Goal: Information Seeking & Learning: Learn about a topic

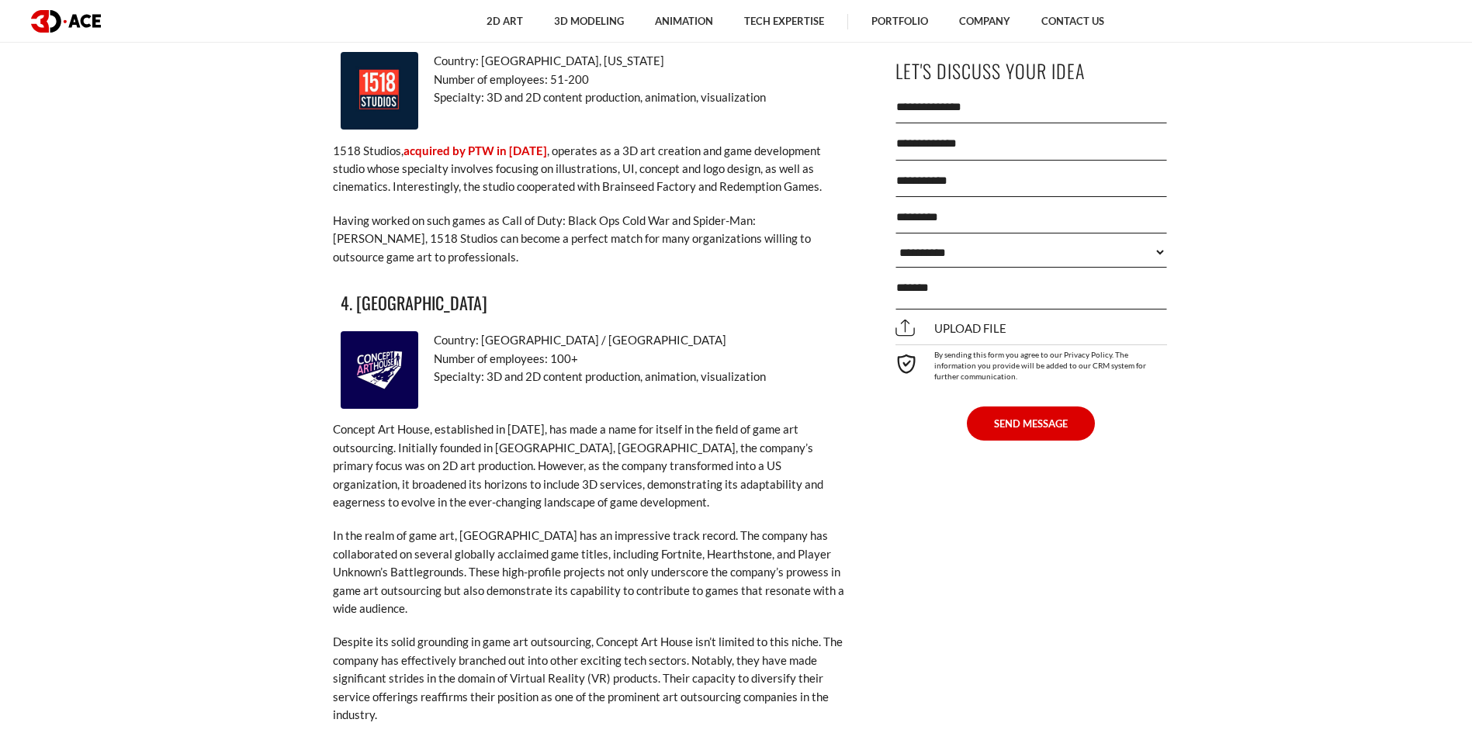
scroll to position [3180, 0]
drag, startPoint x: 358, startPoint y: 266, endPoint x: 531, endPoint y: 265, distance: 173.0
click at [531, 289] on h3 "4. [GEOGRAPHIC_DATA]" at bounding box center [589, 302] width 496 height 26
copy h3 "Concept [GEOGRAPHIC_DATA]"
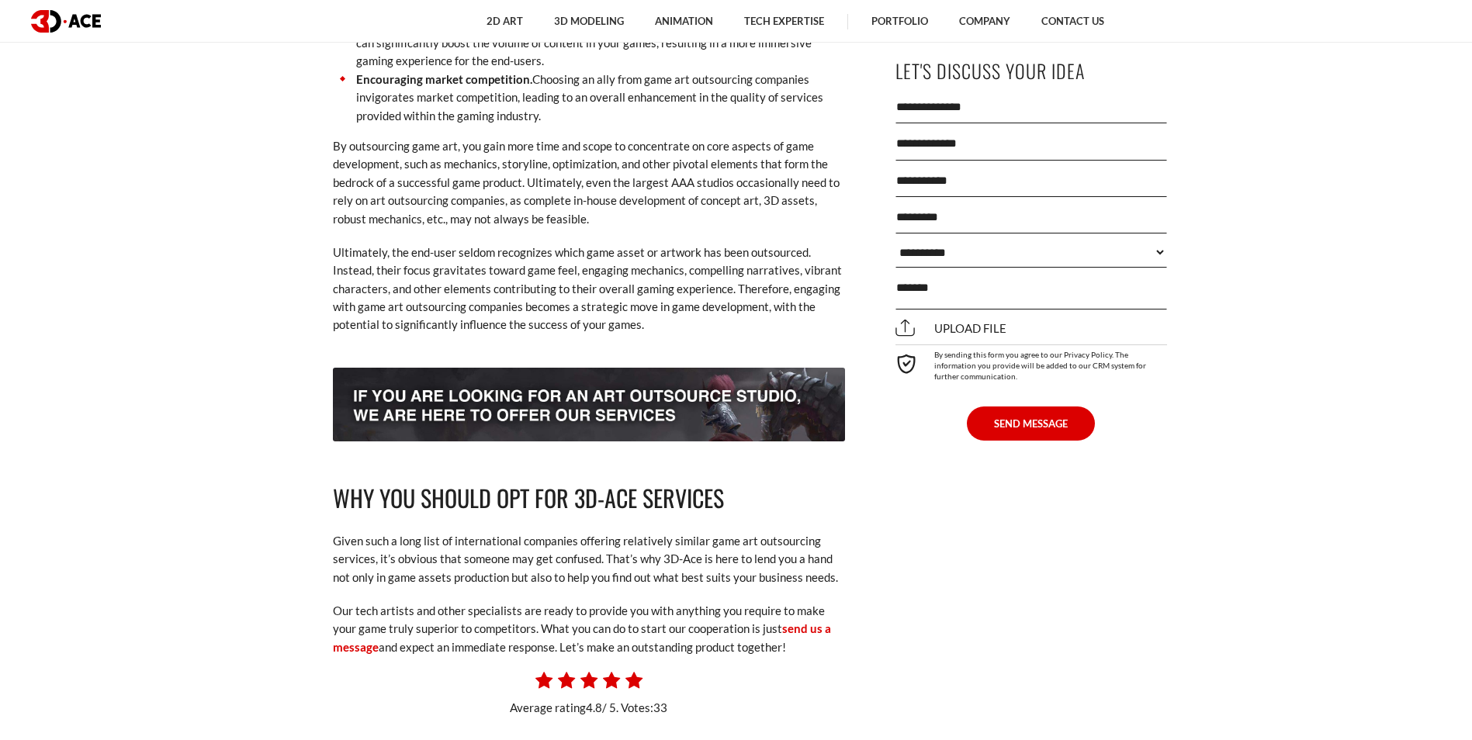
scroll to position [6592, 0]
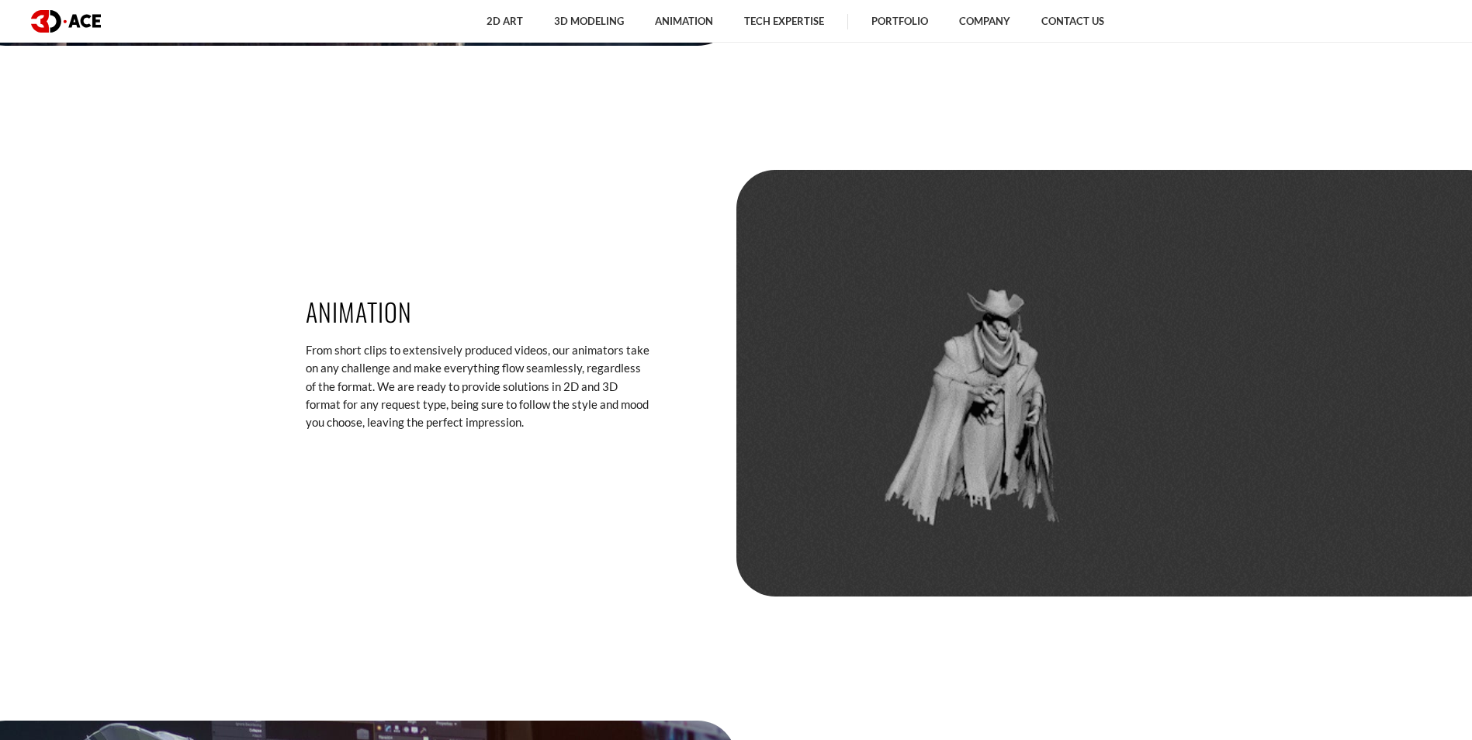
click at [1264, 251] on div at bounding box center [1121, 383] width 770 height 427
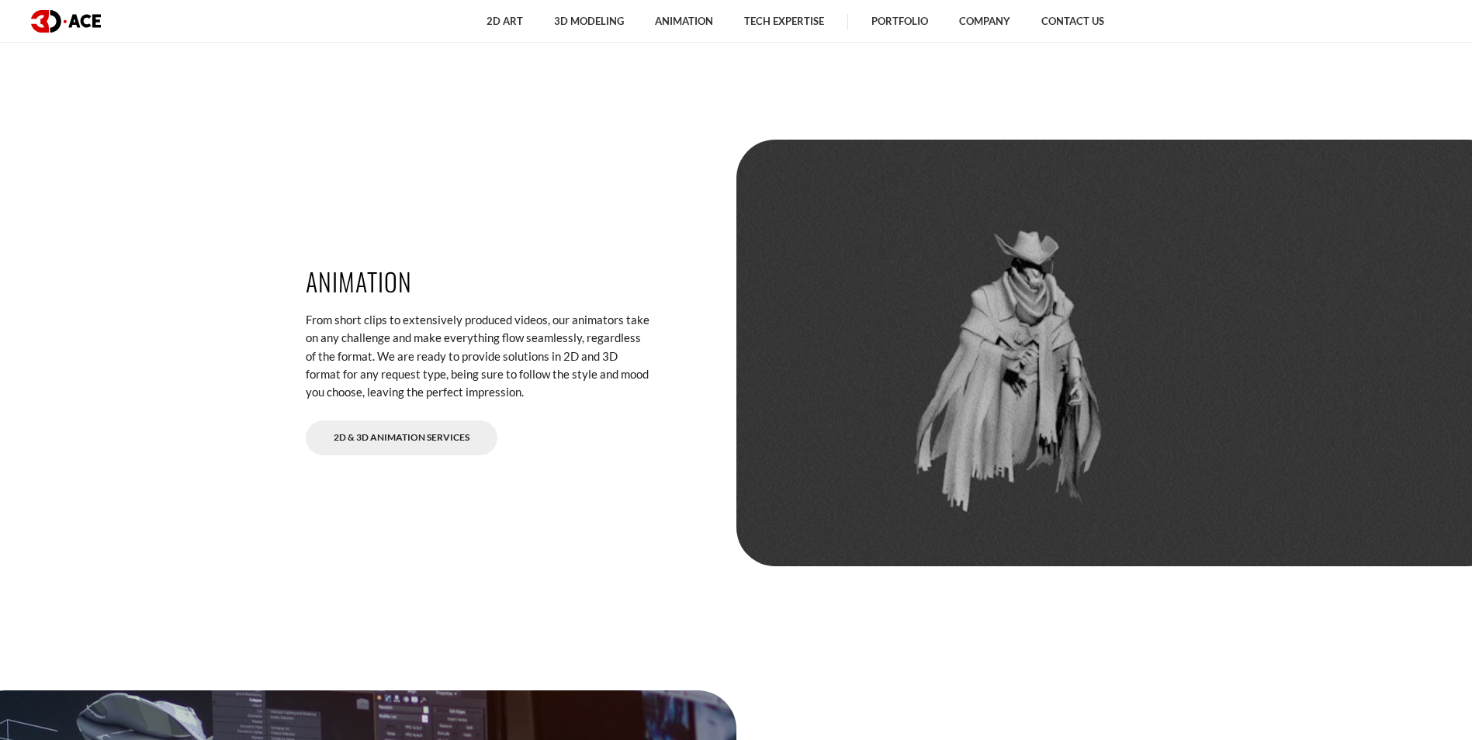
scroll to position [3414, 0]
